Goal: Navigation & Orientation: Understand site structure

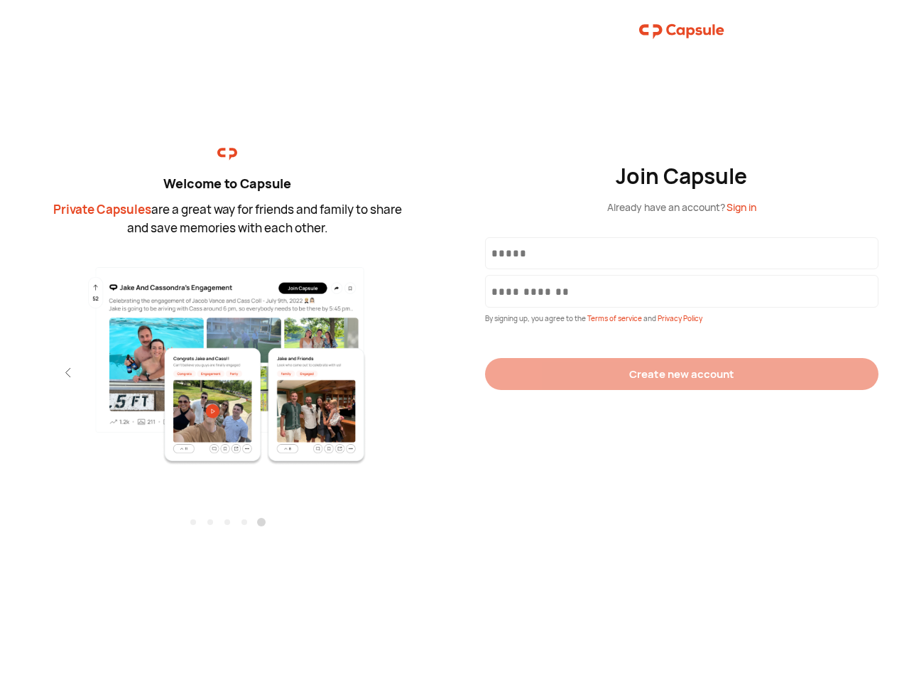
click at [454, 341] on div "Join Capsule Already have an account? Sign in By signing up, you agree to the T…" at bounding box center [681, 341] width 454 height 682
click at [227, 360] on img at bounding box center [227, 365] width 310 height 200
click at [0, 372] on div "Welcome to Capsule Private Capsules are a great way for friends and family to s…" at bounding box center [227, 341] width 454 height 682
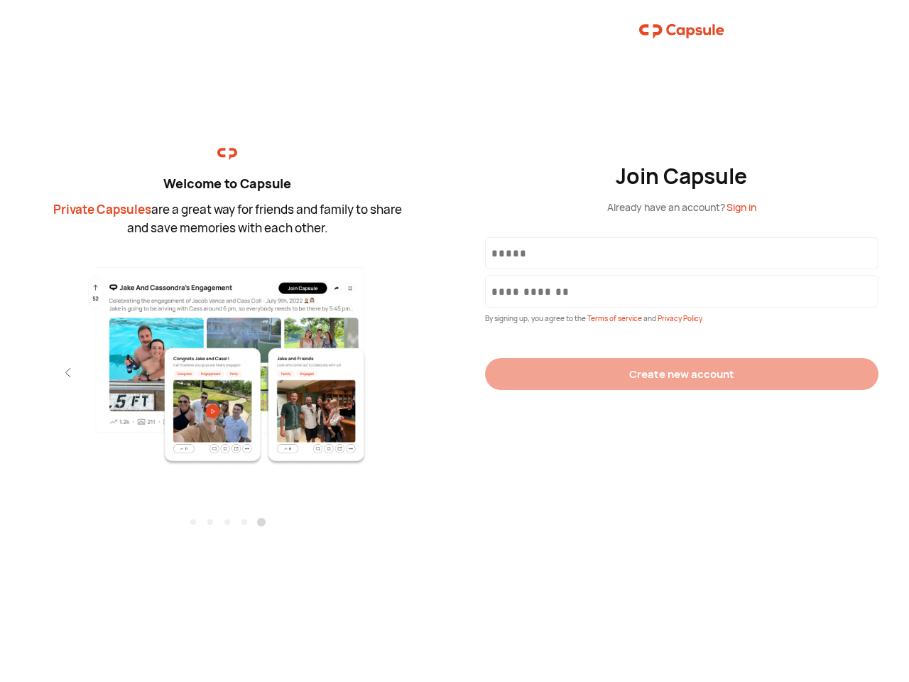
click at [0, 372] on div "Welcome to Capsule Private Capsules are a great way for friends and family to s…" at bounding box center [227, 341] width 454 height 682
click at [43, 372] on div "Welcome to Capsule Private Capsules are a great way for friends and family to s…" at bounding box center [227, 341] width 454 height 682
